Goal: Task Accomplishment & Management: Use online tool/utility

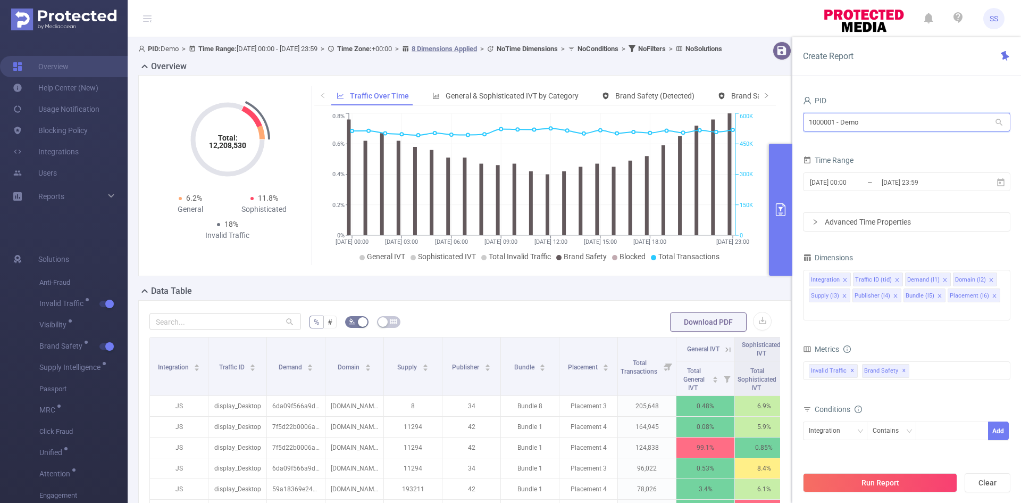
drag, startPoint x: 918, startPoint y: 124, endPoint x: 739, endPoint y: 123, distance: 178.7
click at [739, 123] on section "PID: Demo > Time Range: [DATE] 00:00 - [DATE] 23:59 > Time Zone: +00:00 > 8 Dim…" at bounding box center [575, 383] width 894 height 692
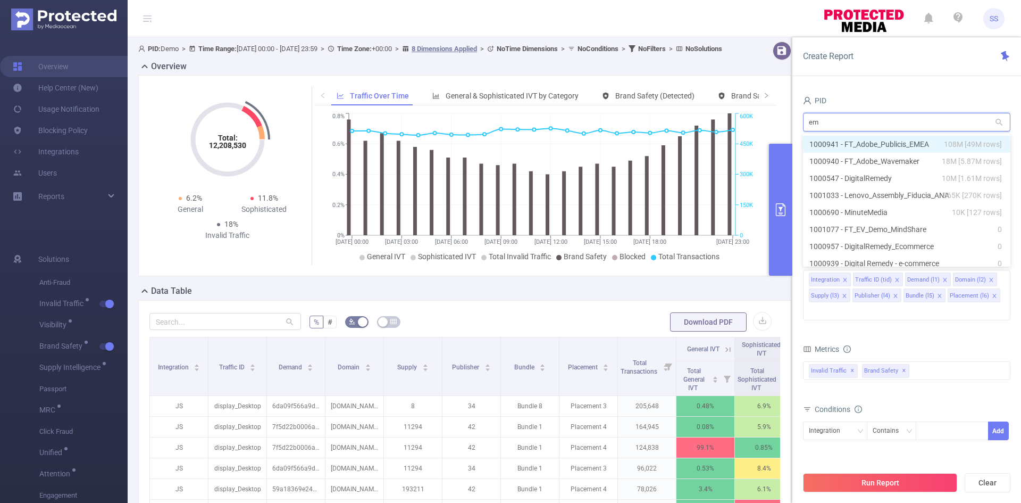
type input "eme"
click at [945, 143] on span "108M [49M rows]" at bounding box center [973, 144] width 58 height 12
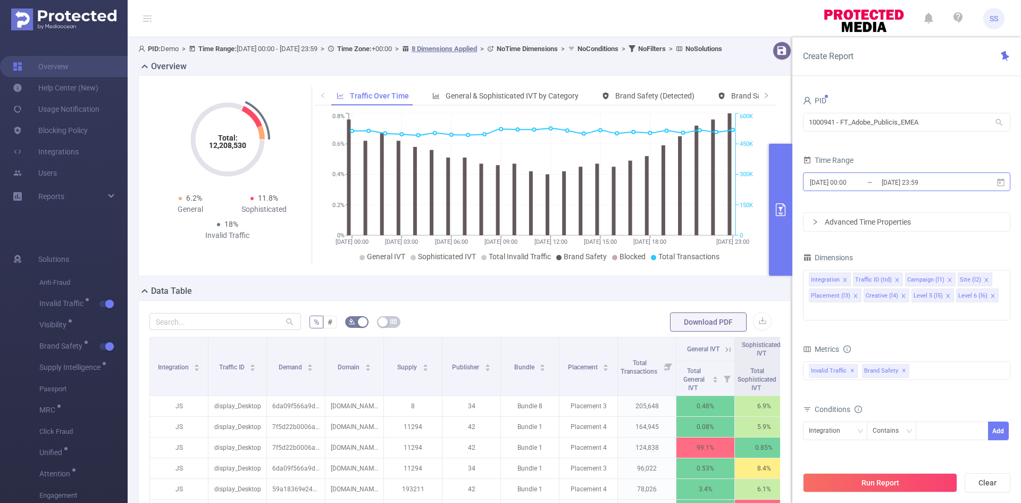
click at [928, 181] on input "[DATE] 23:59" at bounding box center [924, 182] width 86 height 14
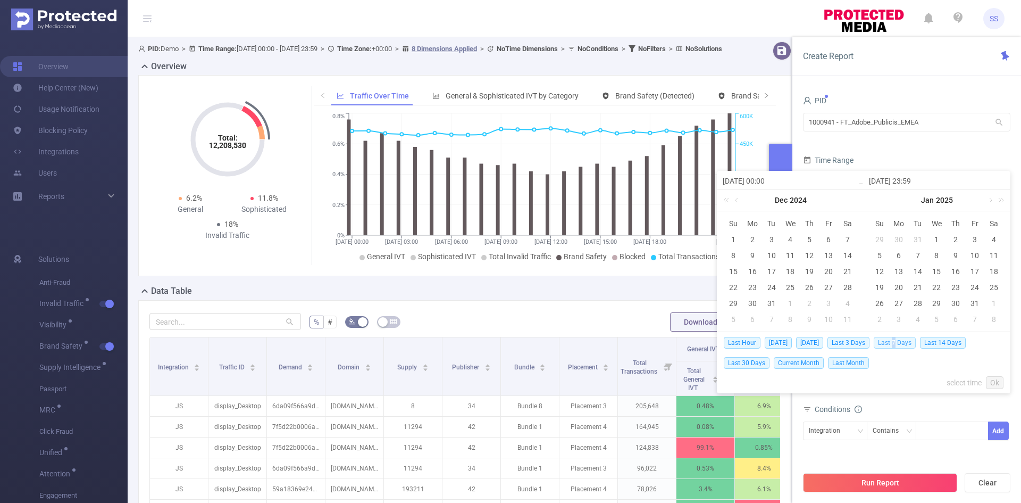
click at [901, 343] on span "Last 7 Days" at bounding box center [895, 343] width 42 height 12
type input "[DATE] 00:00"
type input "[DATE] 23:59"
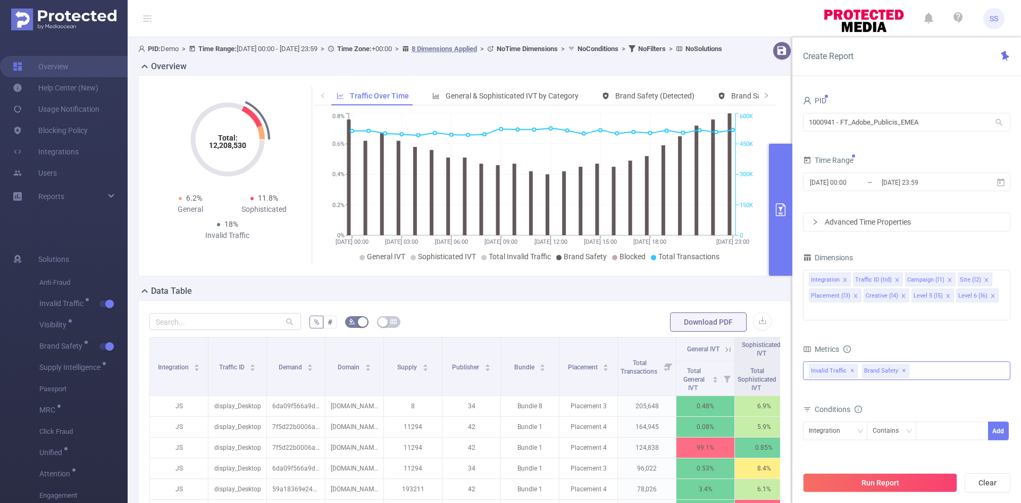
click at [854, 364] on span "Invalid Traffic ✕" at bounding box center [833, 371] width 49 height 14
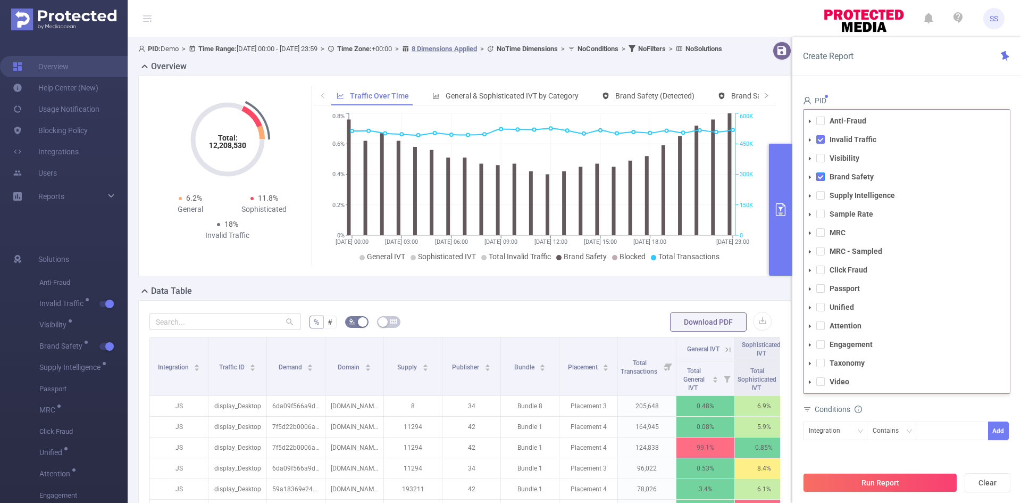
click at [819, 172] on span at bounding box center [821, 176] width 9 height 9
click at [818, 172] on span at bounding box center [821, 176] width 9 height 9
click at [822, 135] on span at bounding box center [821, 139] width 9 height 9
click at [910, 72] on div "Create Report" at bounding box center [907, 56] width 229 height 39
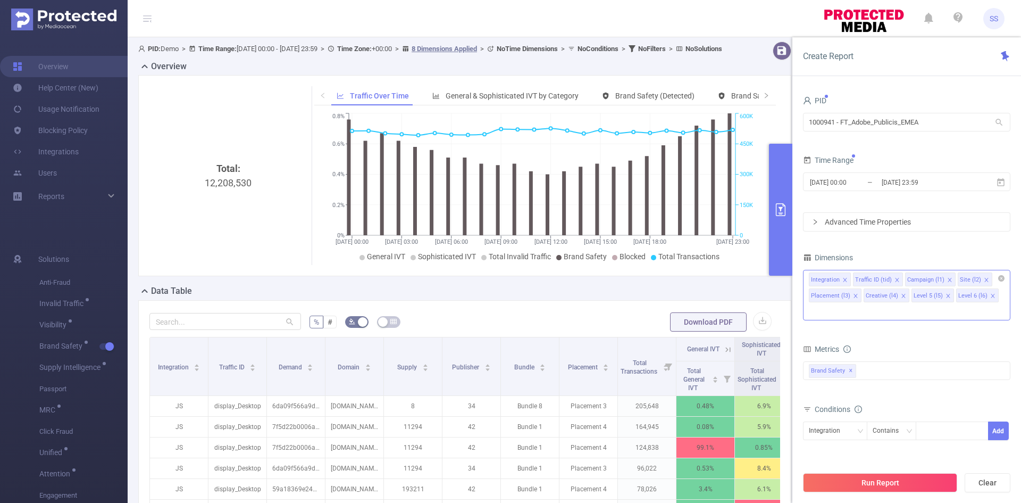
click at [856, 297] on icon "icon: close" at bounding box center [855, 295] width 5 height 5
click at [849, 296] on icon "icon: close" at bounding box center [848, 295] width 5 height 5
click at [848, 296] on li "Level 5 (l5)" at bounding box center [830, 295] width 43 height 14
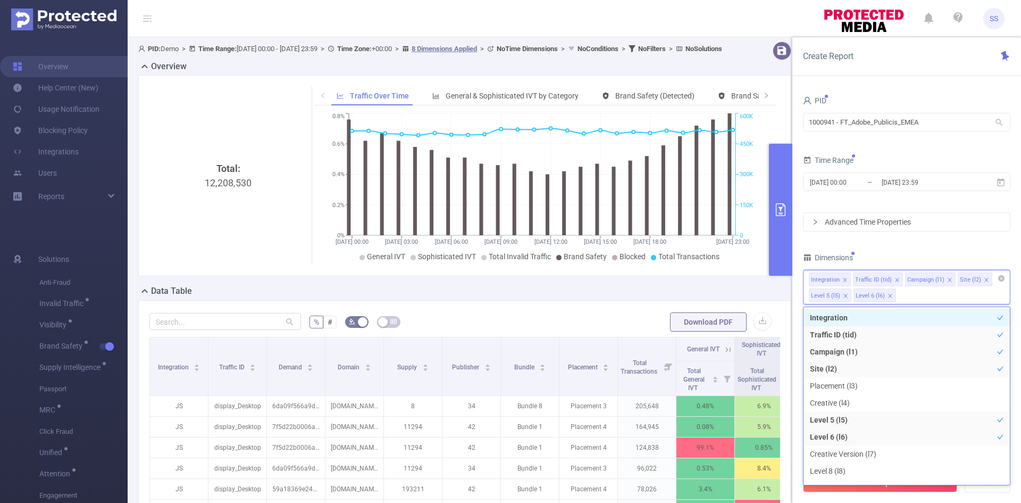
click at [845, 296] on icon "icon: close" at bounding box center [845, 295] width 5 height 5
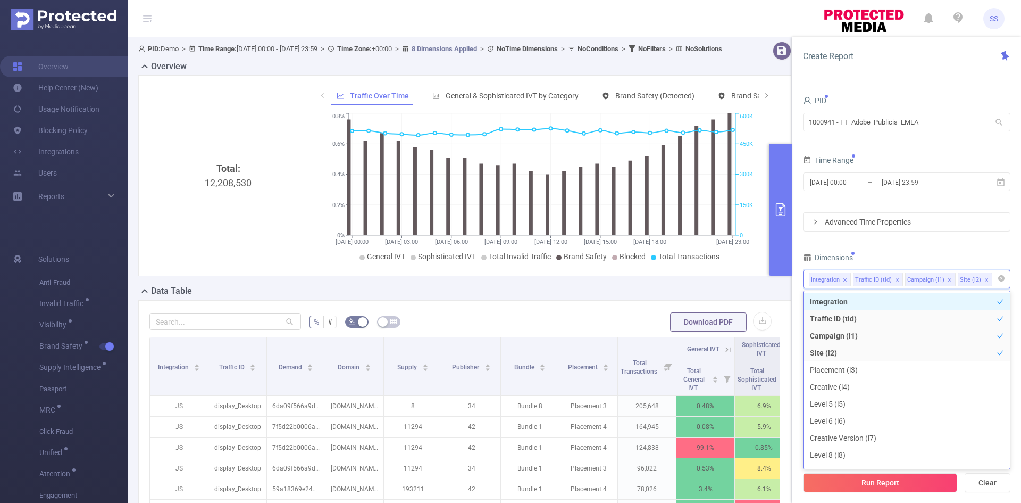
click at [895, 280] on icon "icon: close" at bounding box center [897, 279] width 5 height 5
click at [880, 284] on span at bounding box center [881, 280] width 5 height 12
click at [884, 280] on div "Integration" at bounding box center [907, 279] width 196 height 18
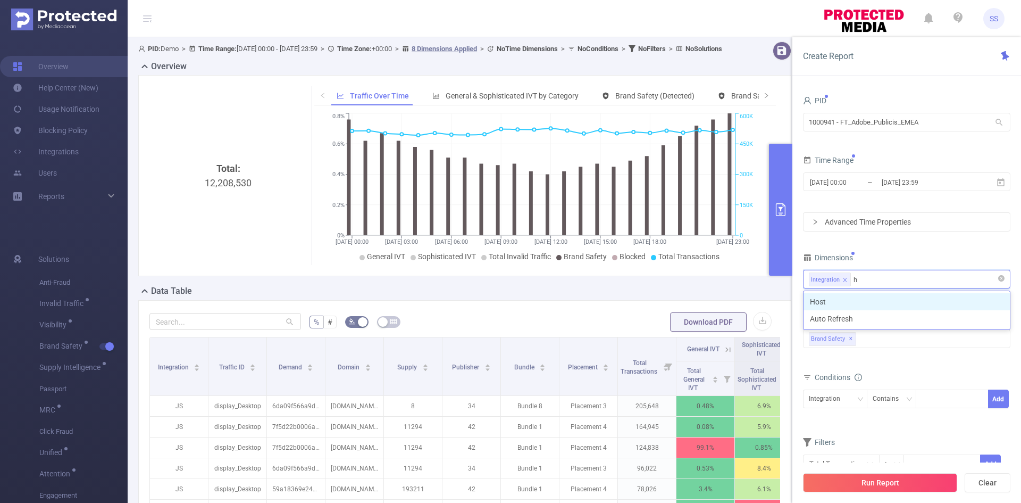
type input "ho"
click at [887, 298] on li "Host" at bounding box center [907, 301] width 206 height 17
type input "app"
click at [887, 299] on li "App" at bounding box center [907, 301] width 206 height 17
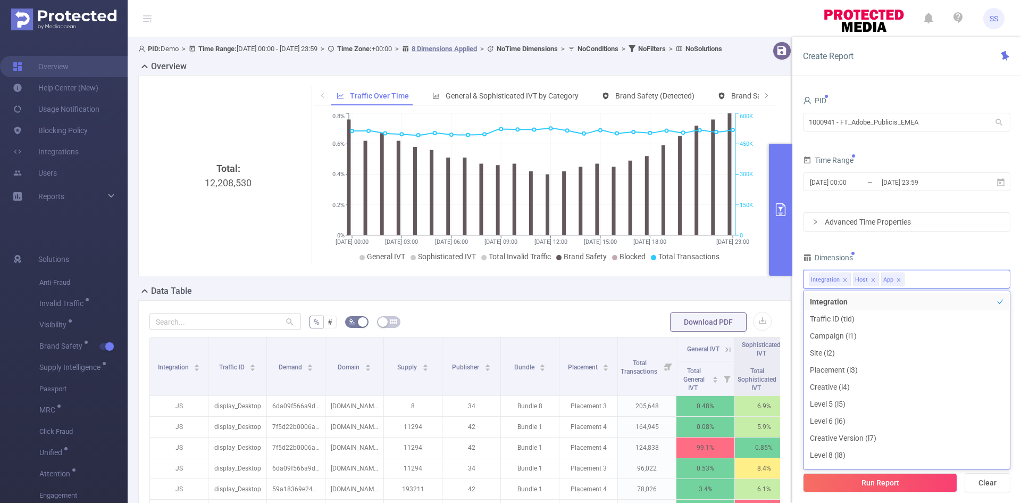
click at [912, 246] on div "PID 1000941 - FT_Adobe_Publicis_EMEA 1000941 - FT_Adobe_Publicis_EMEA Time Rang…" at bounding box center [906, 290] width 207 height 394
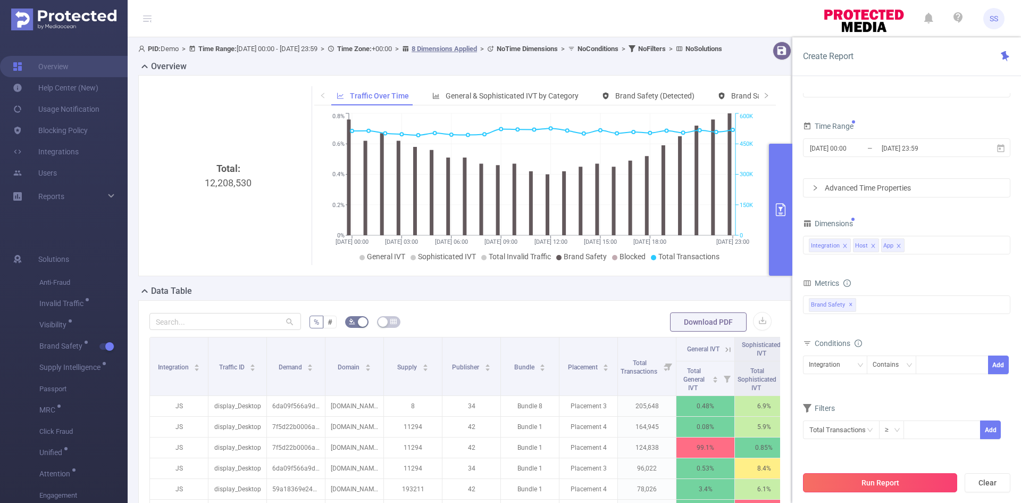
click at [893, 486] on button "Run Report" at bounding box center [880, 482] width 154 height 19
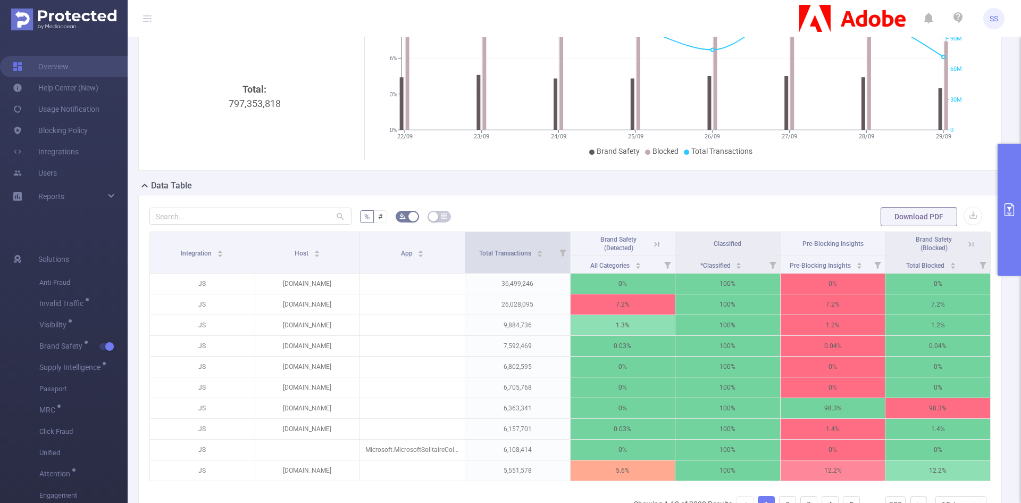
scroll to position [106, 0]
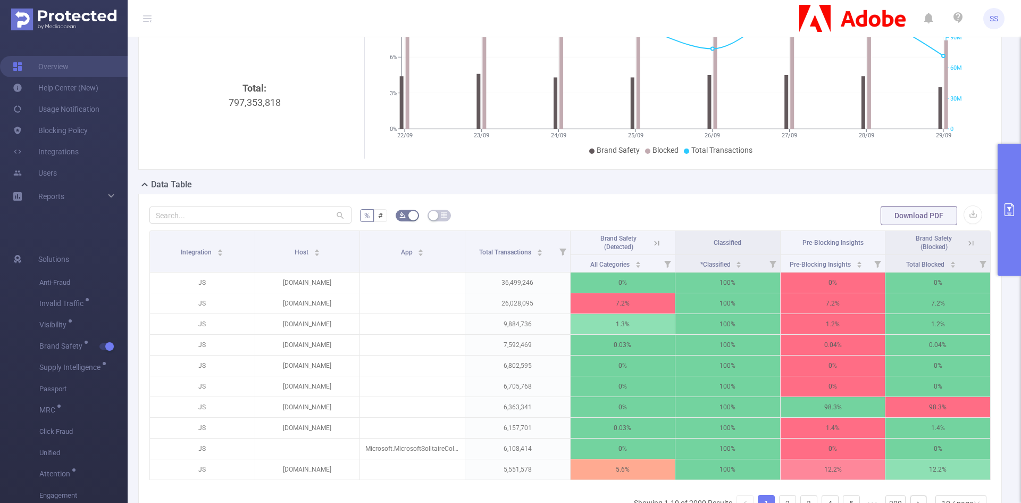
click at [963, 240] on icon at bounding box center [969, 242] width 13 height 11
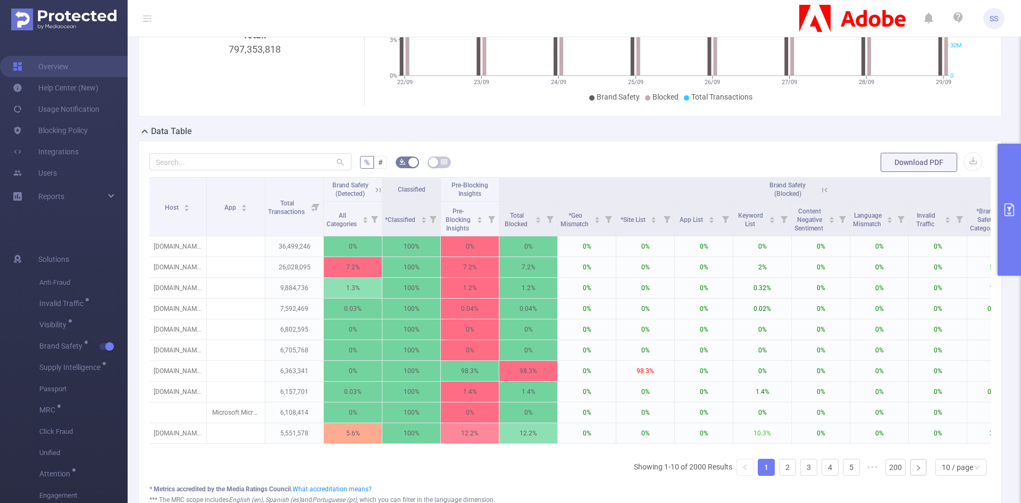
scroll to position [0, 0]
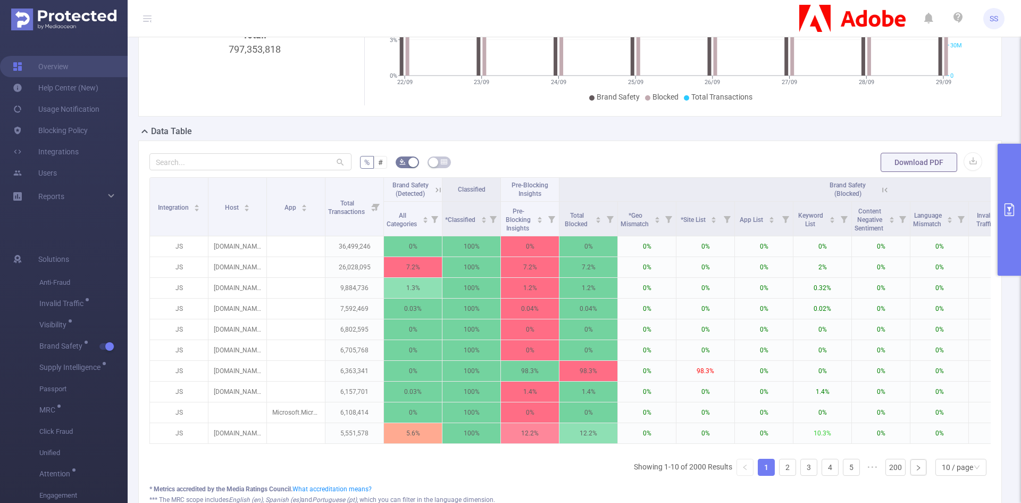
click at [886, 193] on icon at bounding box center [885, 190] width 10 height 10
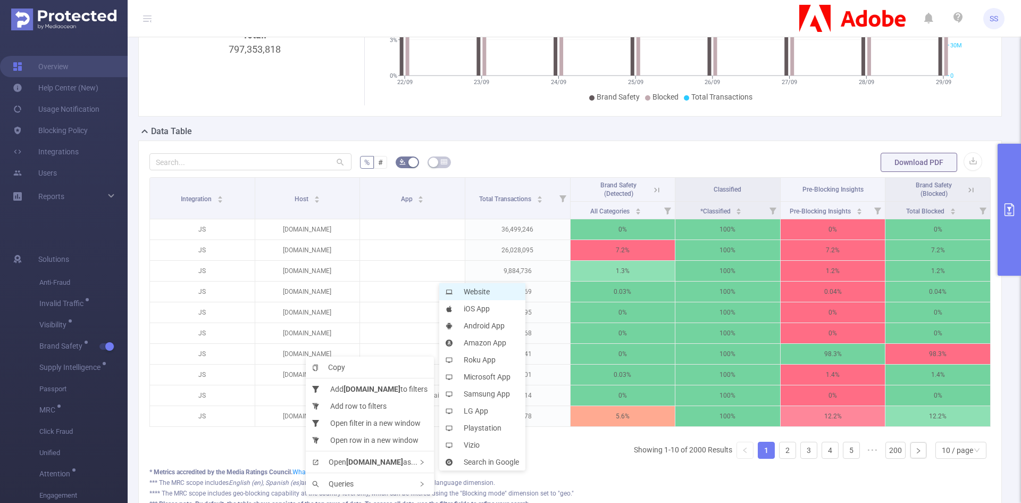
click at [471, 288] on li "Website" at bounding box center [482, 291] width 86 height 17
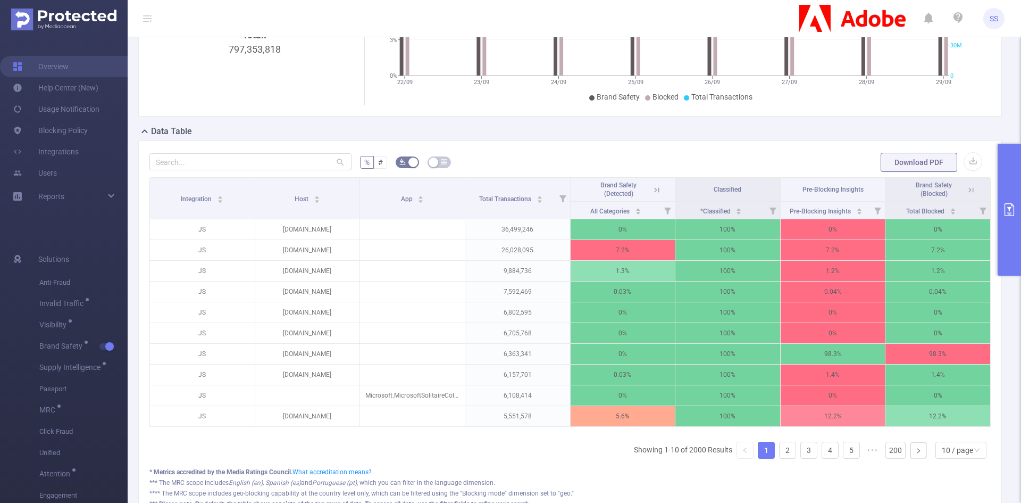
click at [969, 189] on icon at bounding box center [971, 189] width 5 height 5
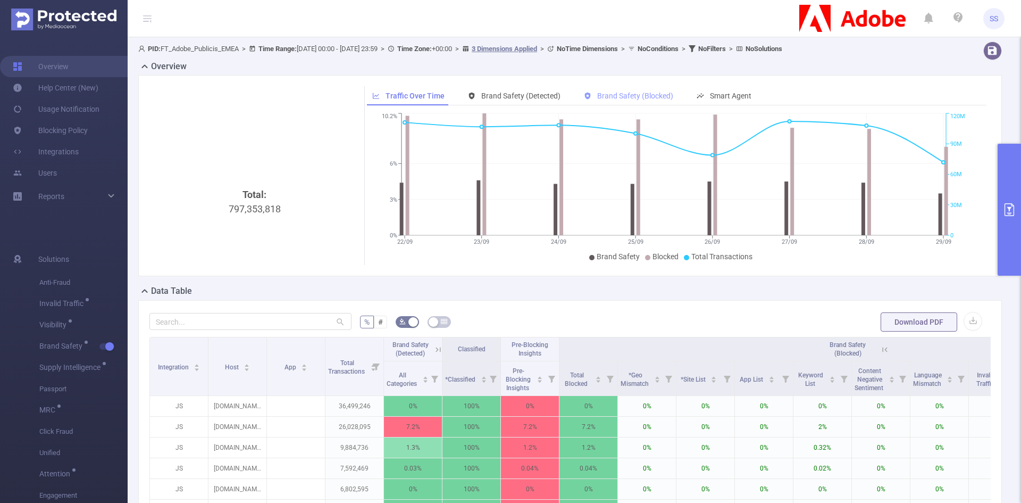
click at [615, 96] on span "Brand Safety (Blocked)" at bounding box center [635, 95] width 76 height 9
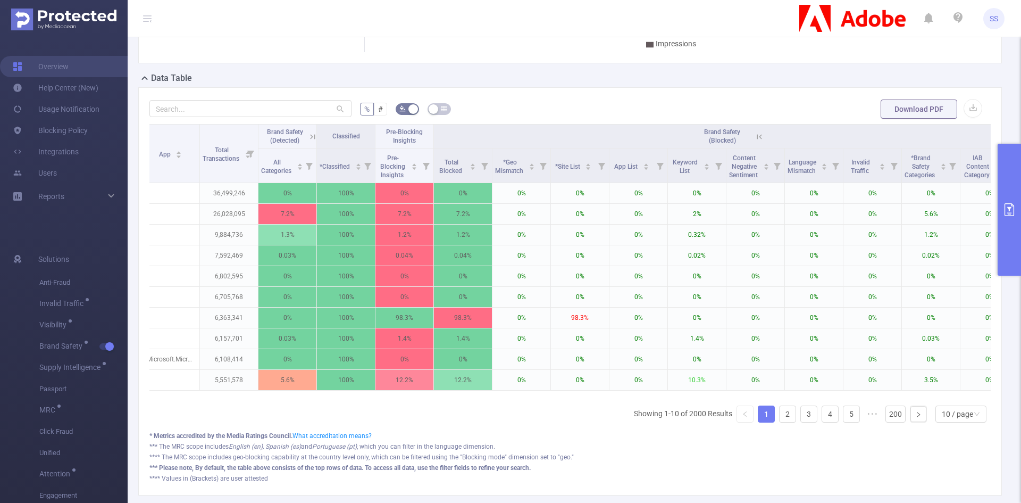
scroll to position [0, 164]
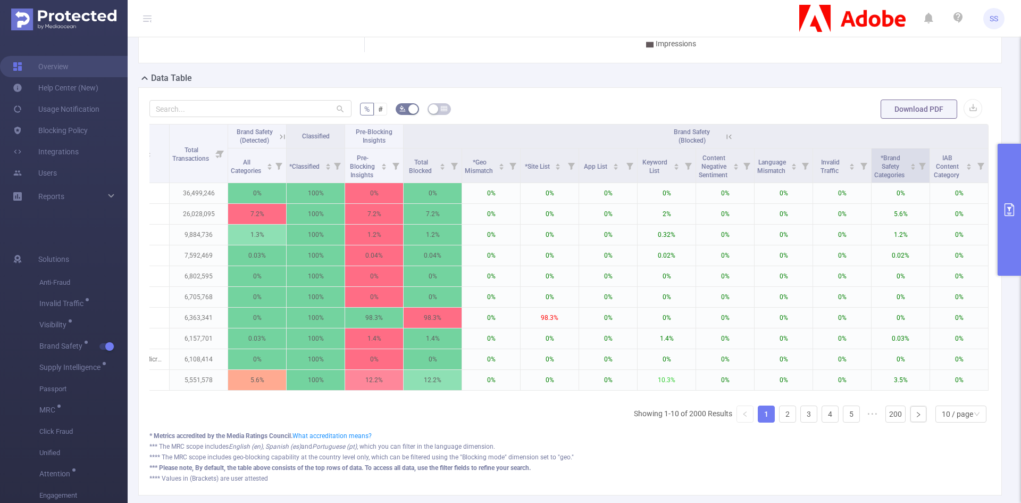
click at [919, 168] on icon at bounding box center [922, 166] width 7 height 7
drag, startPoint x: 796, startPoint y: 208, endPoint x: 811, endPoint y: 209, distance: 14.9
click at [811, 209] on div at bounding box center [808, 209] width 7 height 7
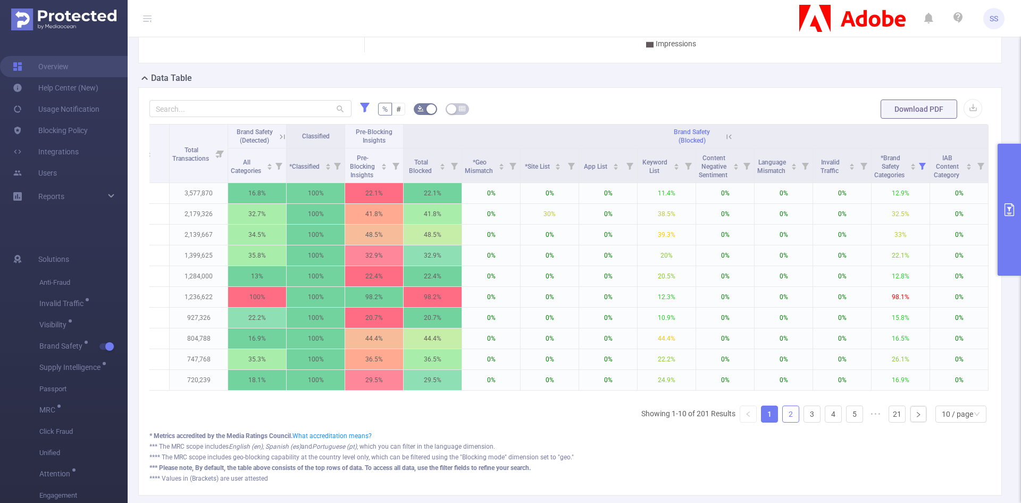
click at [785, 422] on link "2" at bounding box center [791, 414] width 16 height 16
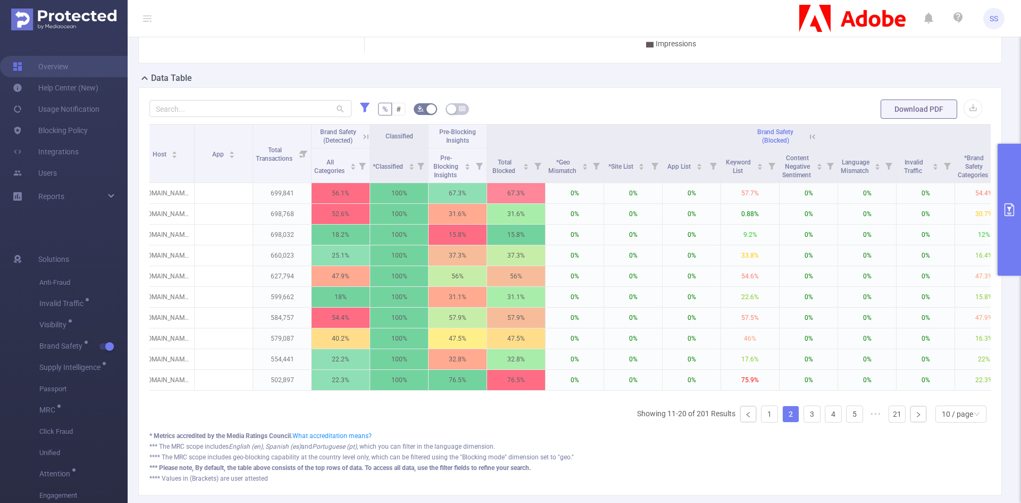
scroll to position [0, 0]
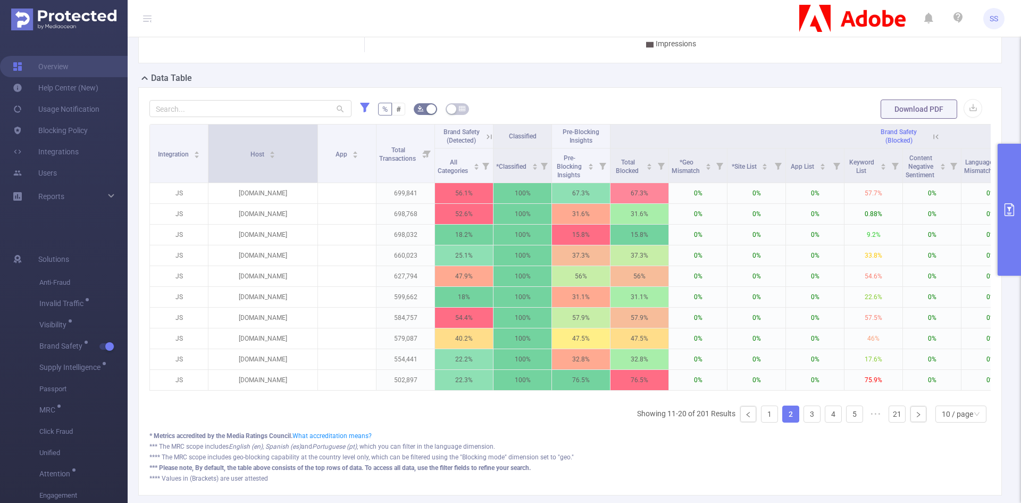
drag, startPoint x: 266, startPoint y: 169, endPoint x: 318, endPoint y: 174, distance: 51.9
click at [318, 174] on span at bounding box center [317, 153] width 5 height 58
click at [490, 136] on icon at bounding box center [490, 137] width 10 height 10
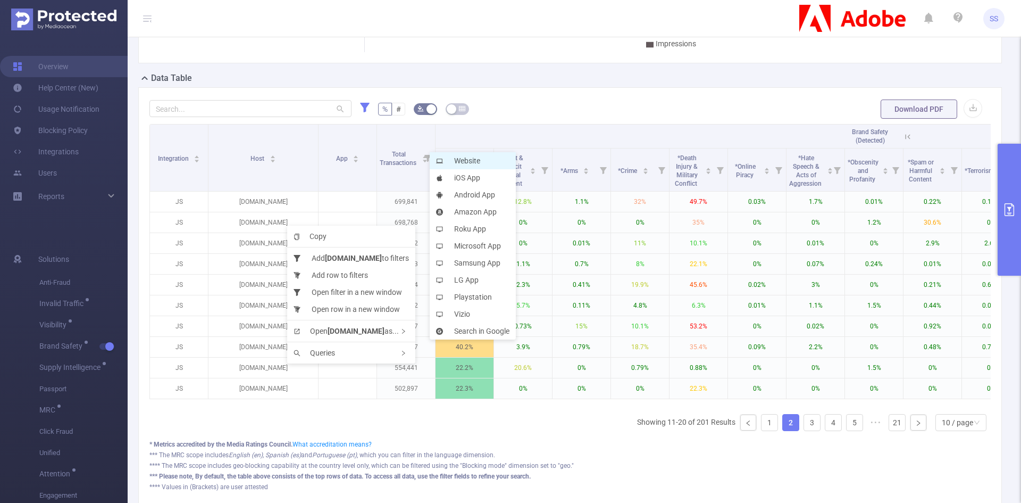
click at [474, 161] on li "Website" at bounding box center [473, 160] width 86 height 17
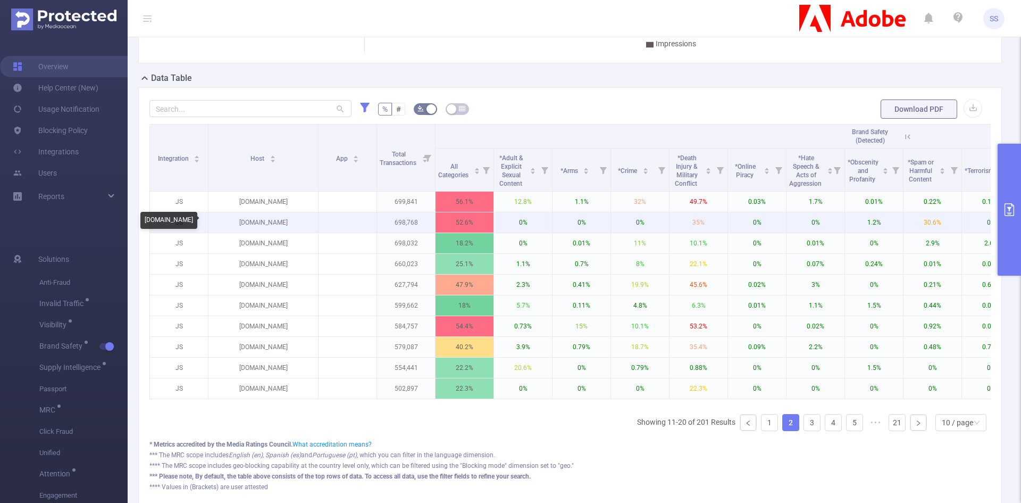
drag, startPoint x: 295, startPoint y: 222, endPoint x: 234, endPoint y: 220, distance: 61.2
click at [234, 220] on p "[DOMAIN_NAME]" at bounding box center [264, 222] width 110 height 20
copy p "[DOMAIN_NAME]"
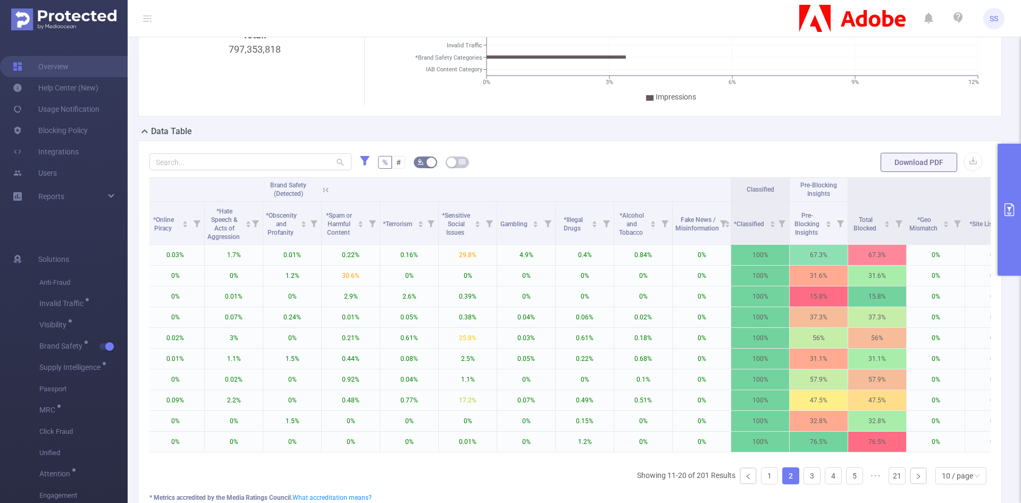
scroll to position [0, 622]
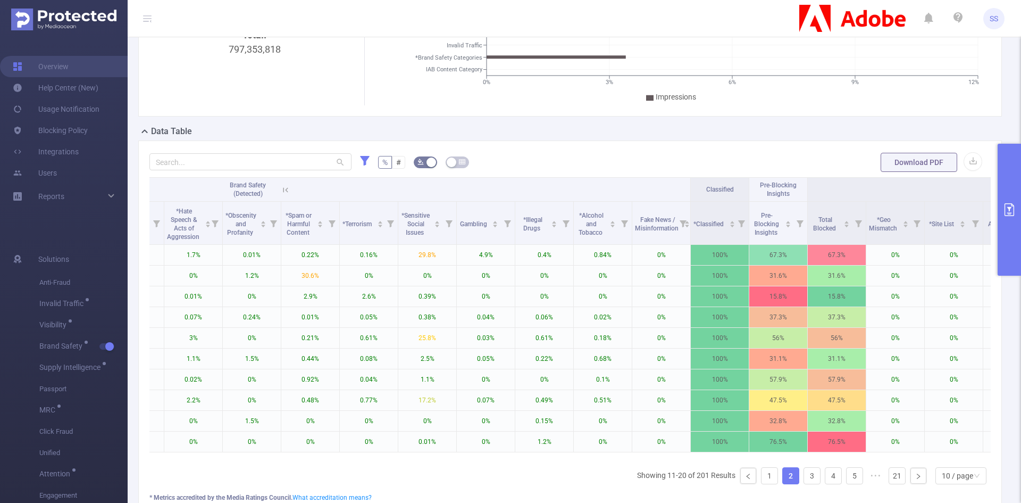
click at [289, 188] on icon at bounding box center [286, 190] width 10 height 10
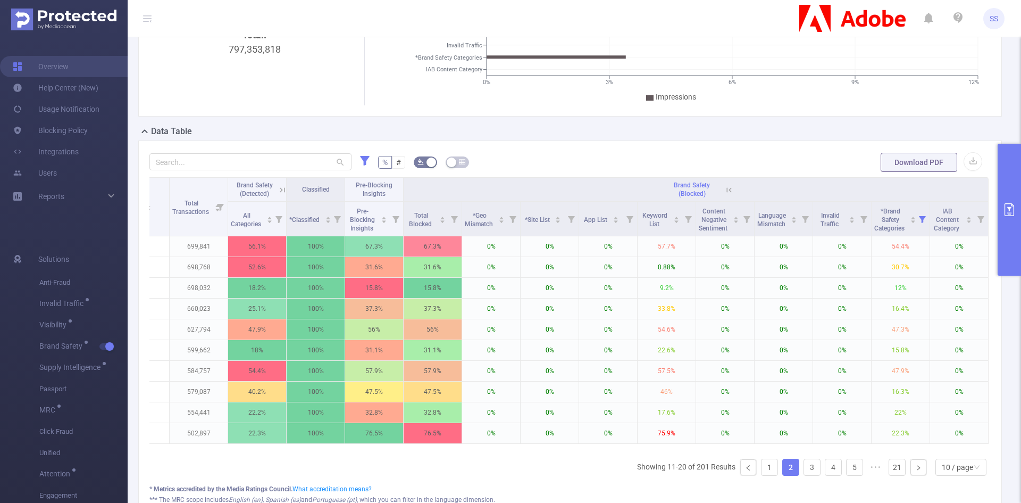
scroll to position [0, 215]
click at [804, 475] on link "3" at bounding box center [812, 467] width 16 height 16
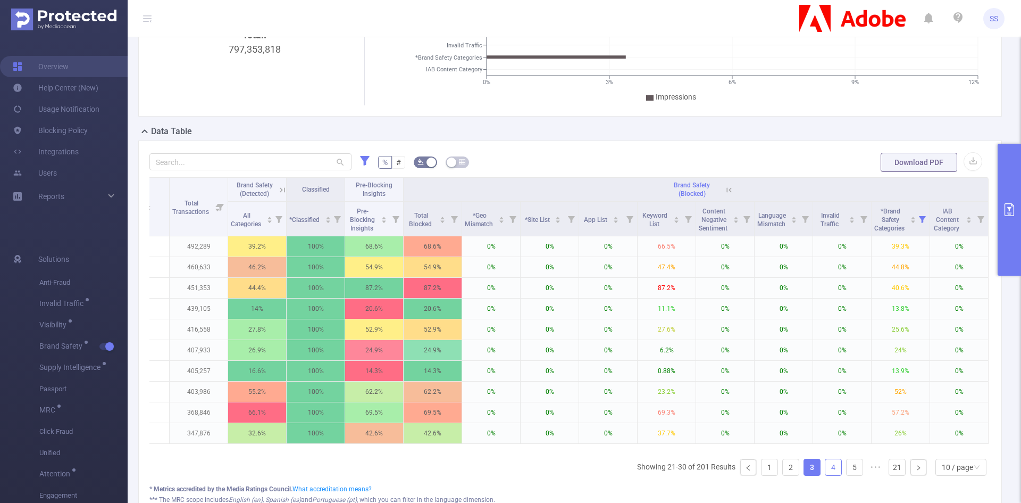
click at [826, 475] on link "4" at bounding box center [834, 467] width 16 height 16
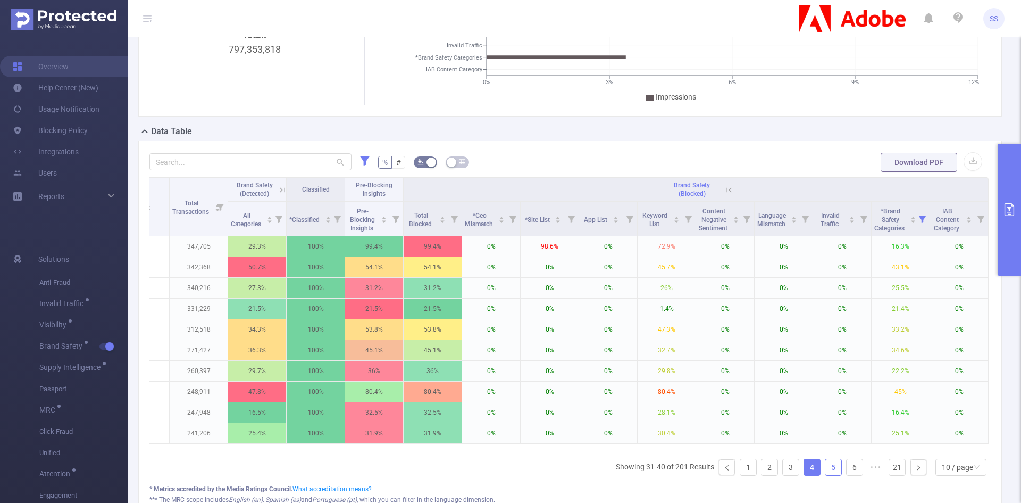
click at [826, 473] on link "5" at bounding box center [834, 467] width 16 height 16
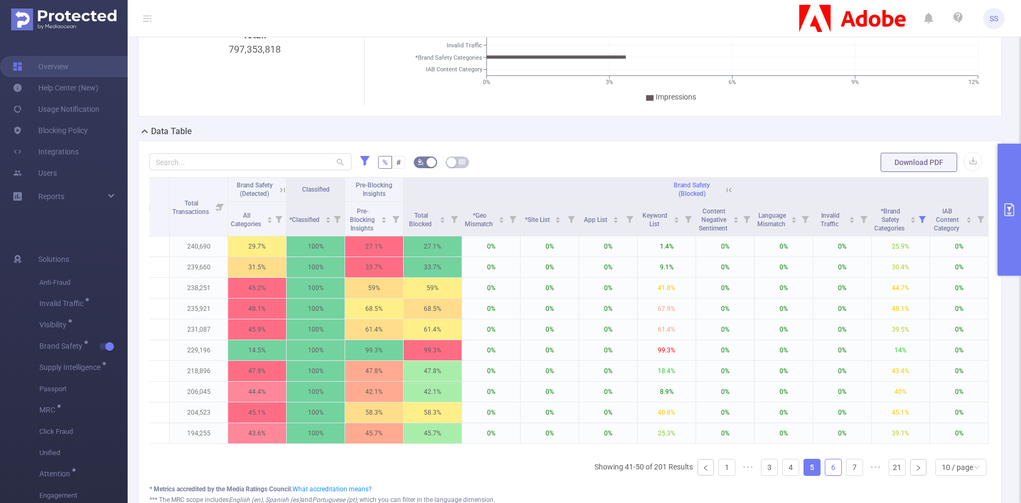
click at [826, 473] on link "6" at bounding box center [834, 467] width 16 height 16
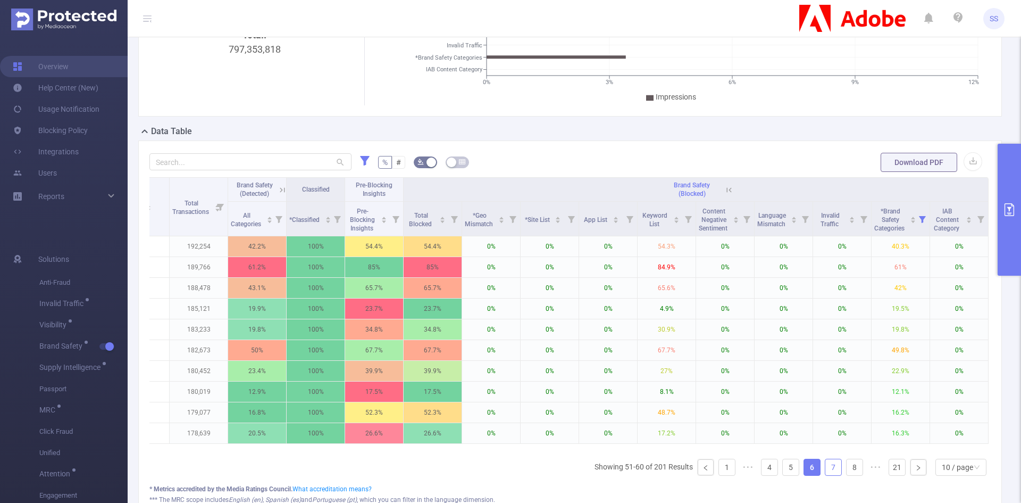
click at [826, 473] on link "7" at bounding box center [834, 467] width 16 height 16
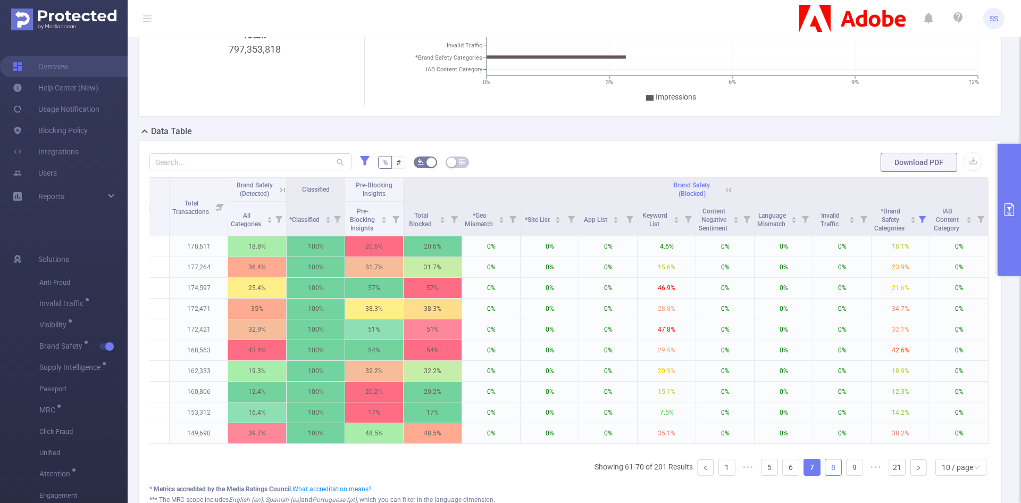
click at [826, 473] on link "8" at bounding box center [834, 467] width 16 height 16
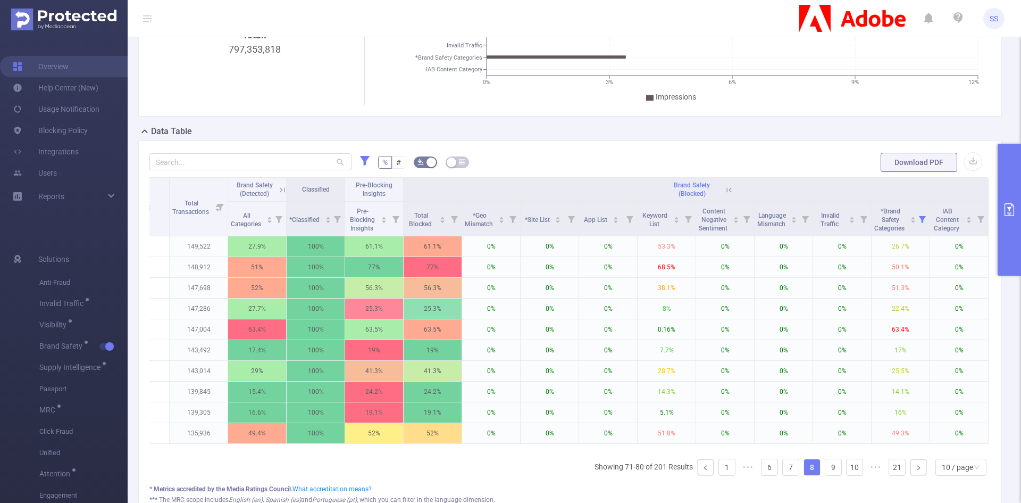
scroll to position [0, 0]
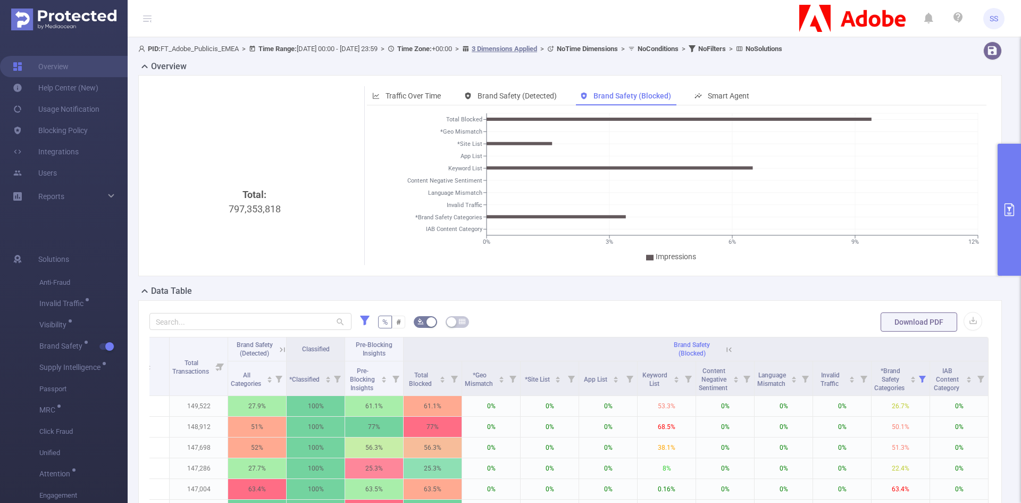
click at [1011, 204] on icon "primary" at bounding box center [1009, 209] width 13 height 13
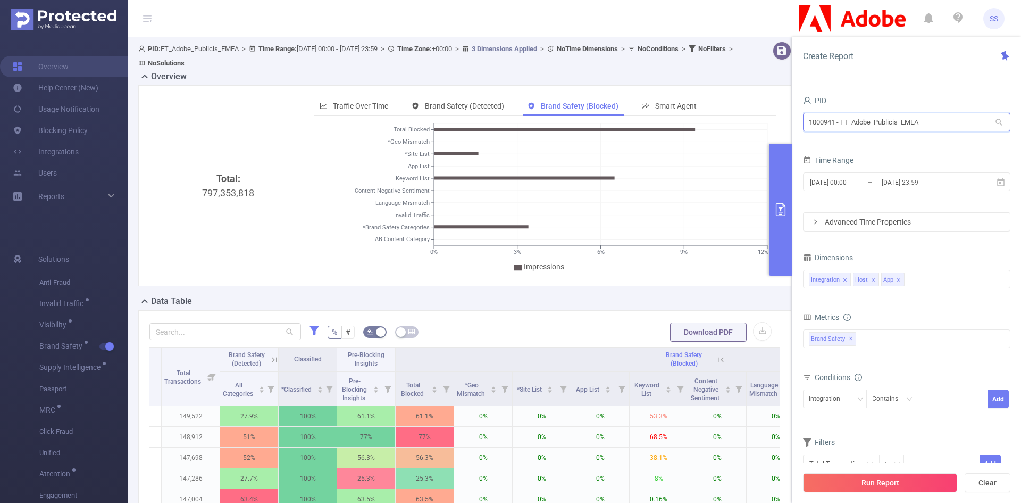
drag, startPoint x: 938, startPoint y: 122, endPoint x: 737, endPoint y: 122, distance: 201.1
click at [737, 122] on section "PID: FT_Adobe_Publicis_EMEA > Time Range: [DATE] 00:00 - [DATE] 23:59 > Time Zo…" at bounding box center [575, 388] width 894 height 702
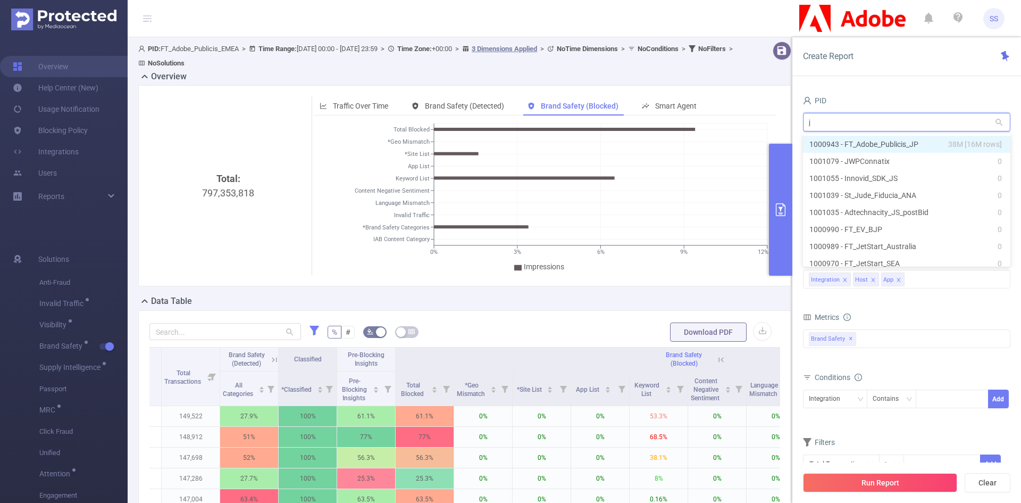
type input "jp"
click at [967, 141] on span "38M [16M rows]" at bounding box center [975, 144] width 54 height 12
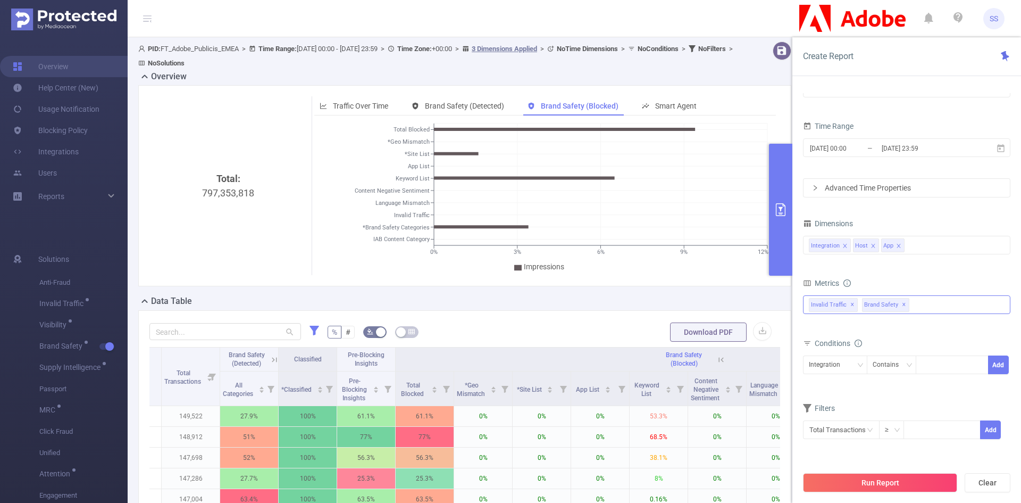
click at [852, 304] on span "✕" at bounding box center [853, 304] width 4 height 13
click at [890, 480] on button "Run Report" at bounding box center [880, 482] width 154 height 19
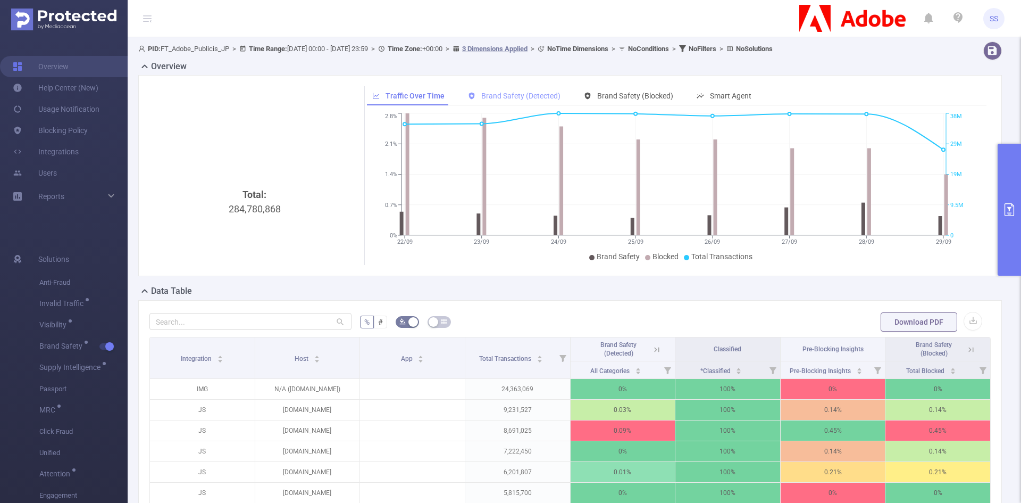
click at [531, 96] on span "Brand Safety (Detected)" at bounding box center [520, 95] width 79 height 9
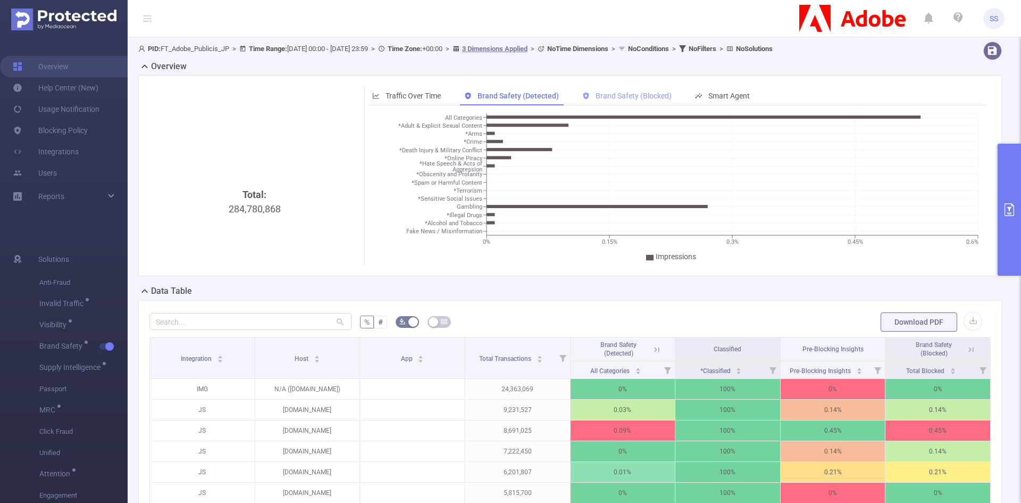
click at [630, 90] on div "Brand Safety (Blocked)" at bounding box center [627, 96] width 100 height 20
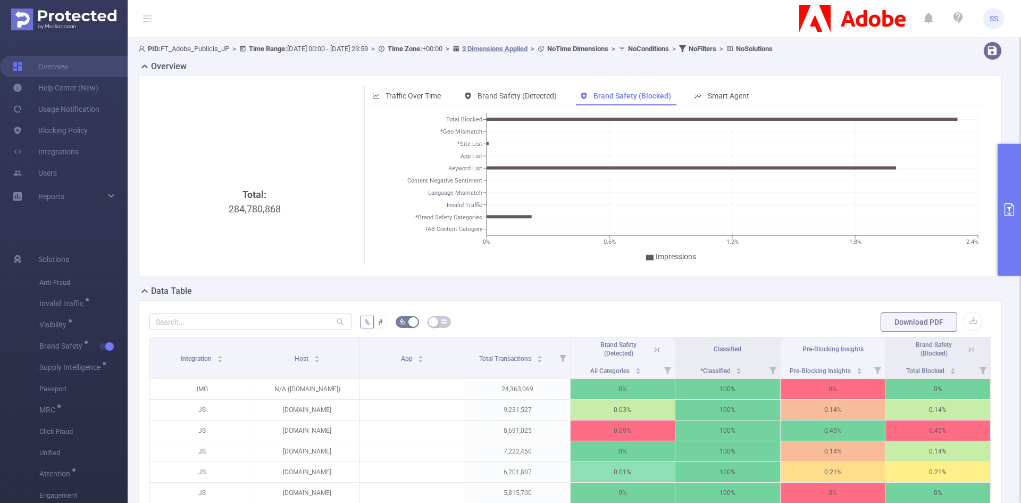
click at [1001, 181] on button "primary" at bounding box center [1009, 210] width 23 height 132
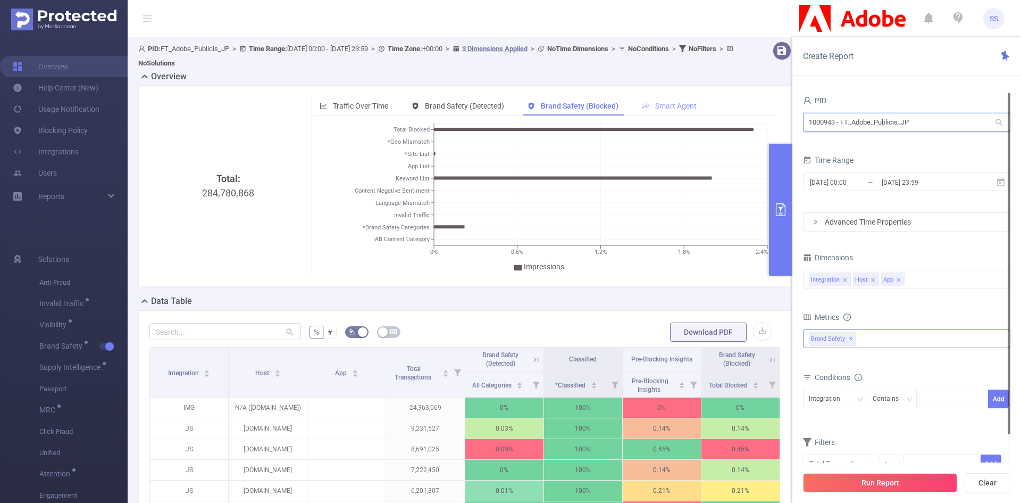
drag, startPoint x: 917, startPoint y: 124, endPoint x: 669, endPoint y: 112, distance: 248.2
click at [669, 112] on section "PID: FT_Adobe_Publicis_JP > Time Range: [DATE] 00:00 - [DATE] 23:59 > Time Zone…" at bounding box center [575, 384] width 894 height 694
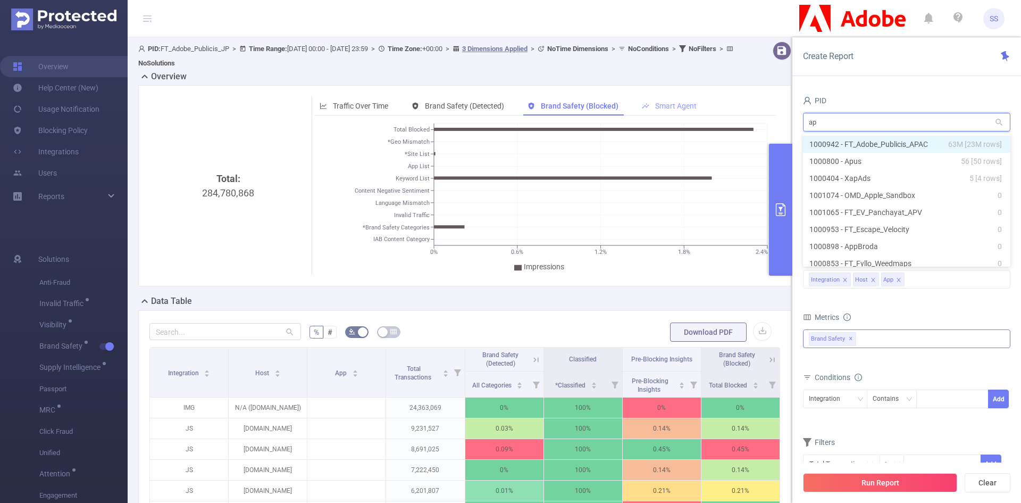
type input "apa"
click at [947, 147] on li "1000942 - FT_Adobe_Publicis_APAC 63M [23M rows]" at bounding box center [906, 144] width 207 height 17
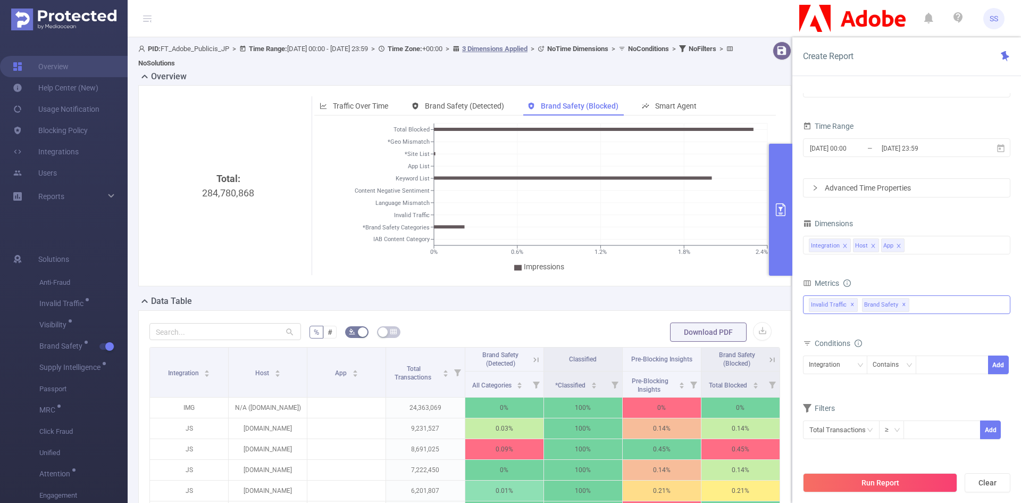
click at [851, 305] on span "✕" at bounding box center [853, 304] width 4 height 13
click at [844, 489] on button "Run Report" at bounding box center [880, 482] width 154 height 19
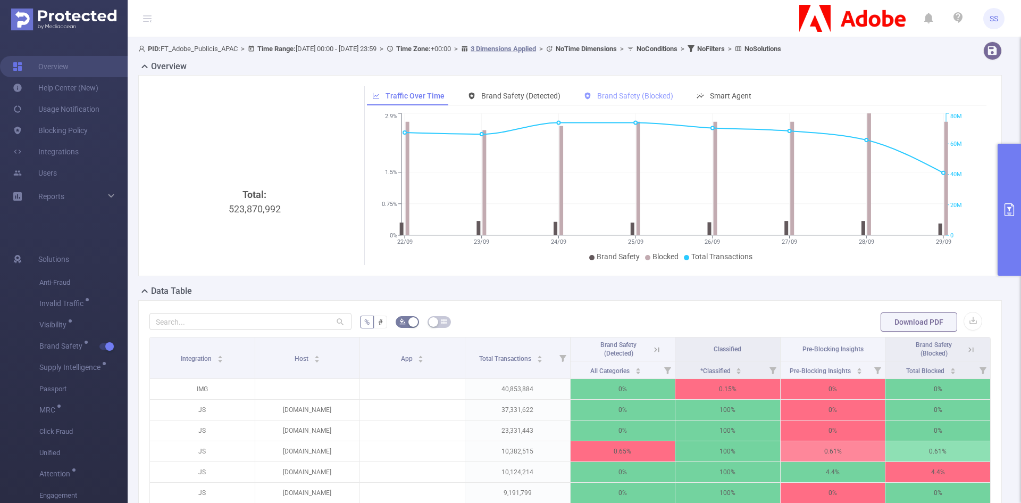
click at [618, 98] on span "Brand Safety (Blocked)" at bounding box center [635, 95] width 76 height 9
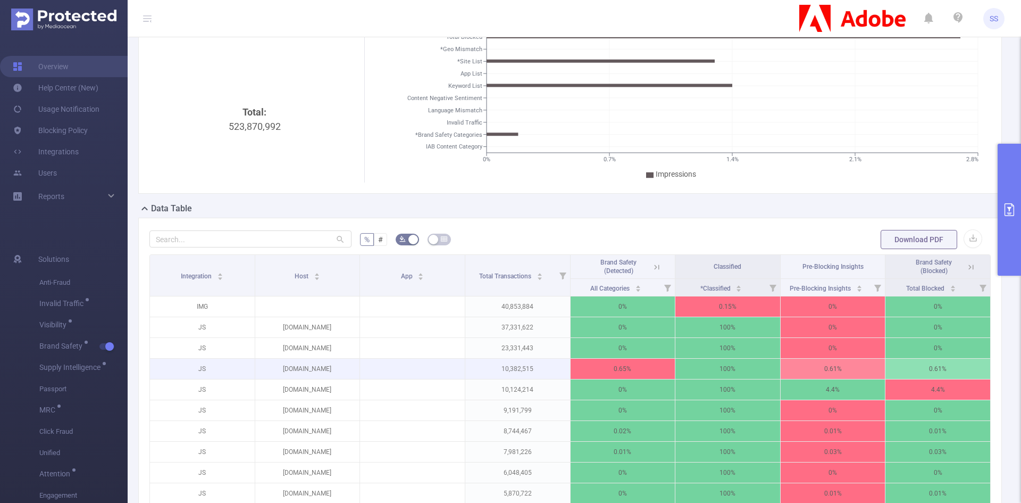
scroll to position [160, 0]
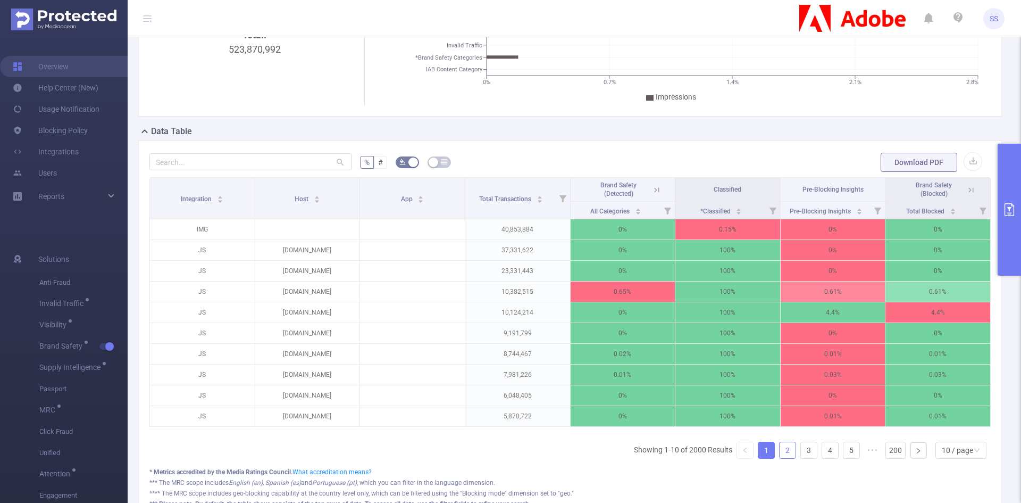
click at [783, 458] on link "2" at bounding box center [788, 450] width 16 height 16
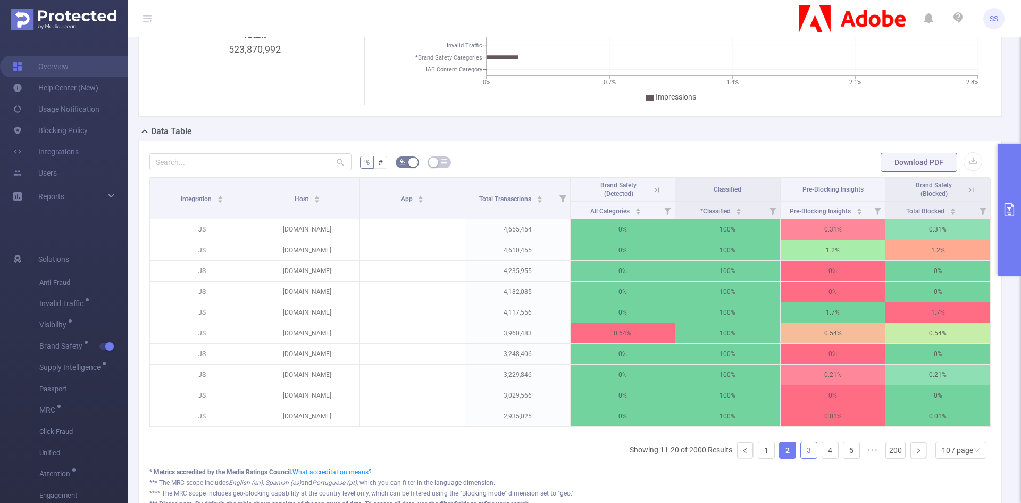
click at [801, 457] on link "3" at bounding box center [809, 450] width 16 height 16
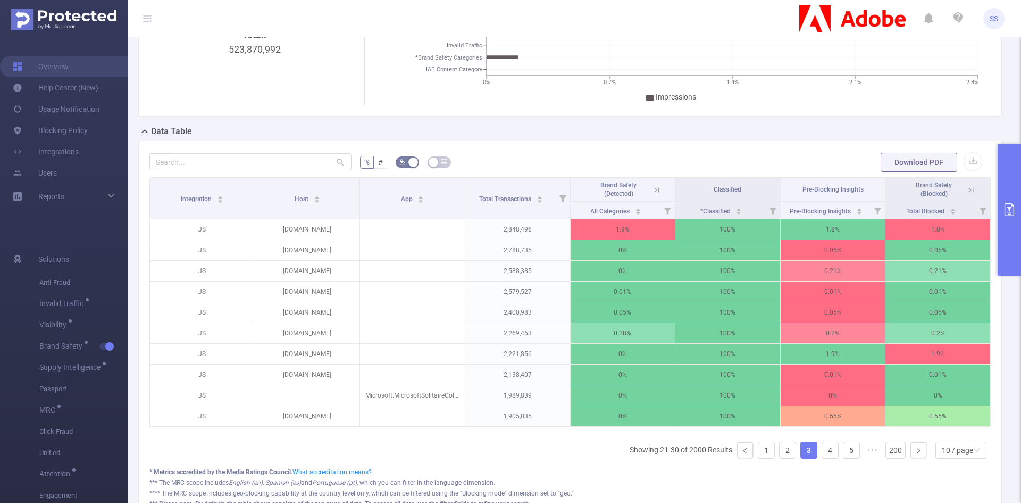
click at [649, 189] on icon at bounding box center [655, 189] width 13 height 11
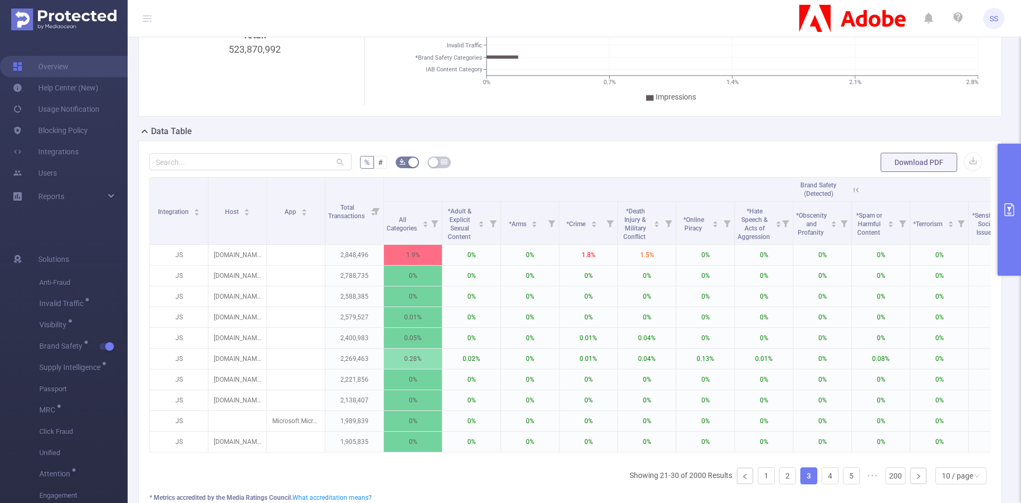
click at [859, 190] on icon at bounding box center [857, 190] width 10 height 10
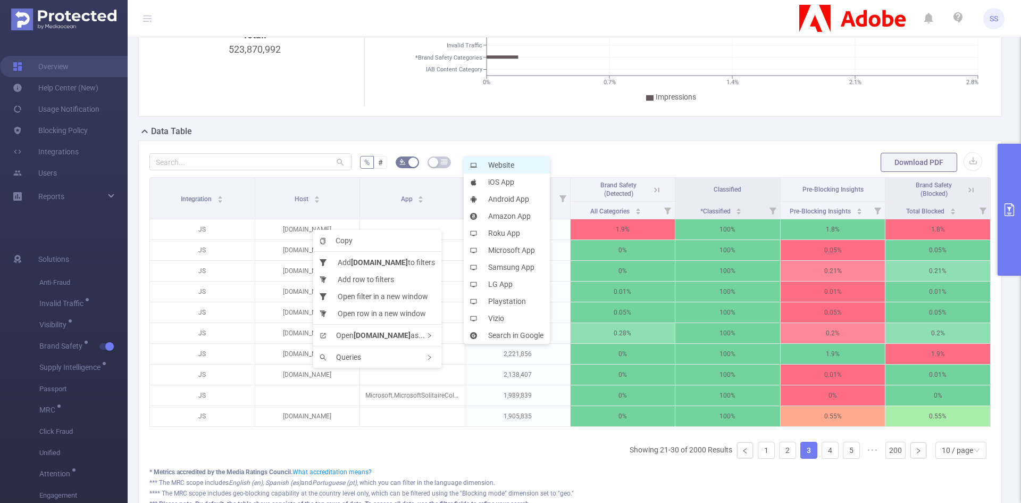
click at [495, 165] on li "Website" at bounding box center [507, 164] width 86 height 17
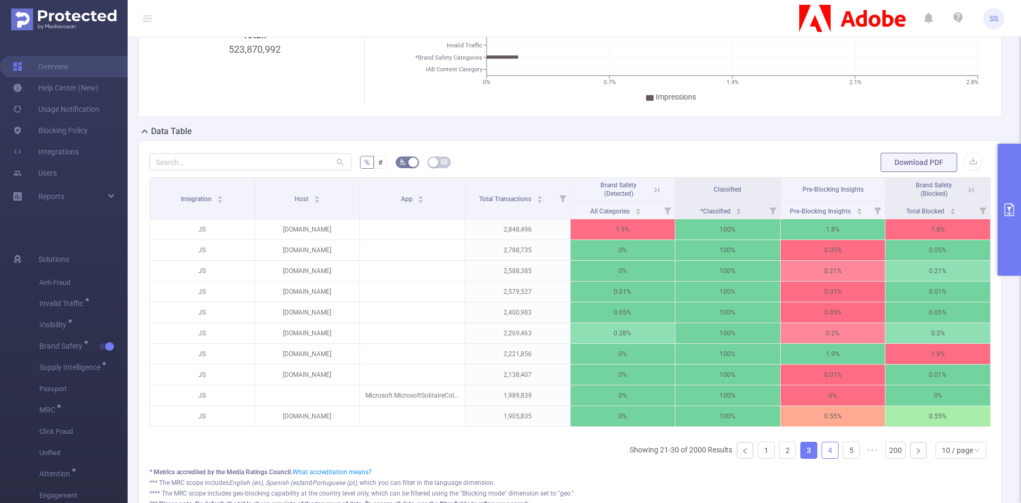
click at [825, 458] on link "4" at bounding box center [830, 450] width 16 height 16
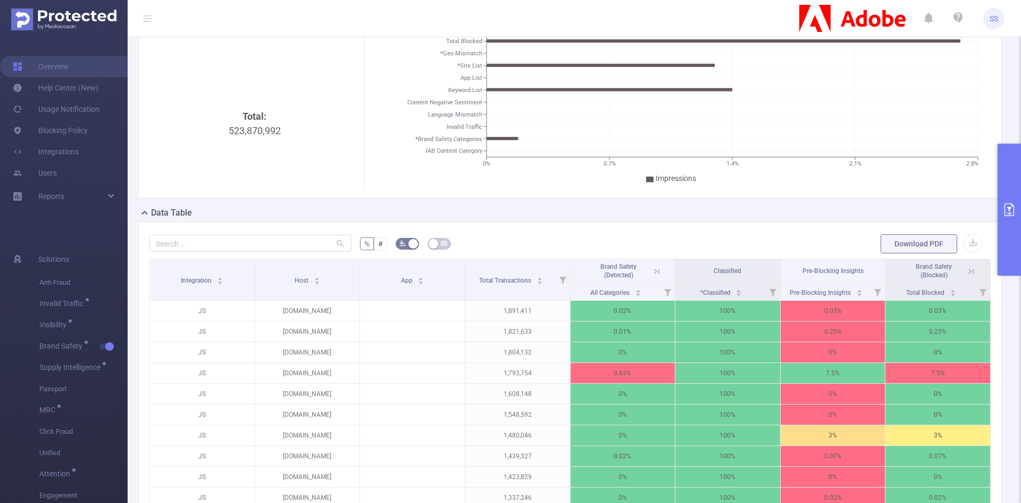
scroll to position [0, 0]
